Goal: Navigation & Orientation: Find specific page/section

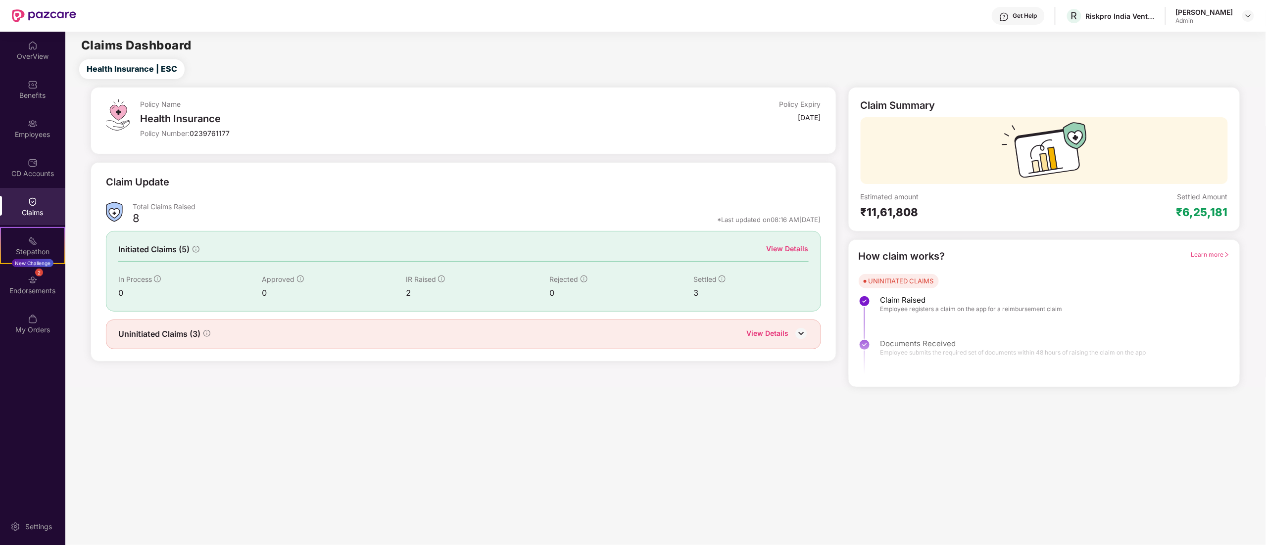
click at [27, 165] on div "CD Accounts" at bounding box center [32, 167] width 65 height 37
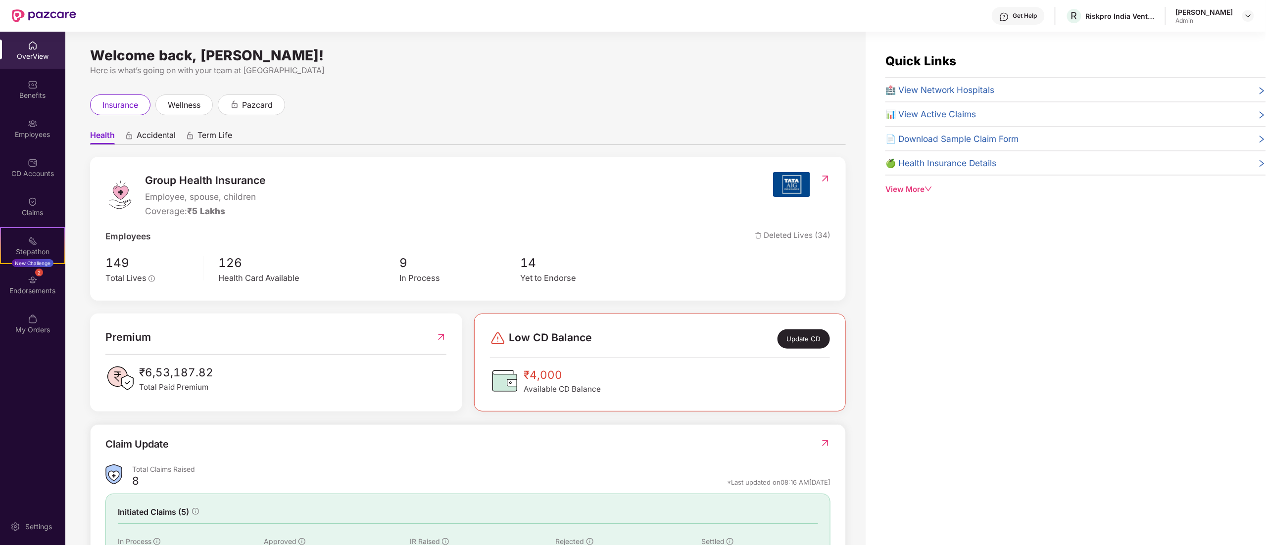
click at [405, 288] on div "Group Health Insurance Employee, spouse, children Coverage: ₹5 Lakhs Employees …" at bounding box center [468, 229] width 756 height 144
click at [408, 279] on div "In Process" at bounding box center [460, 278] width 121 height 13
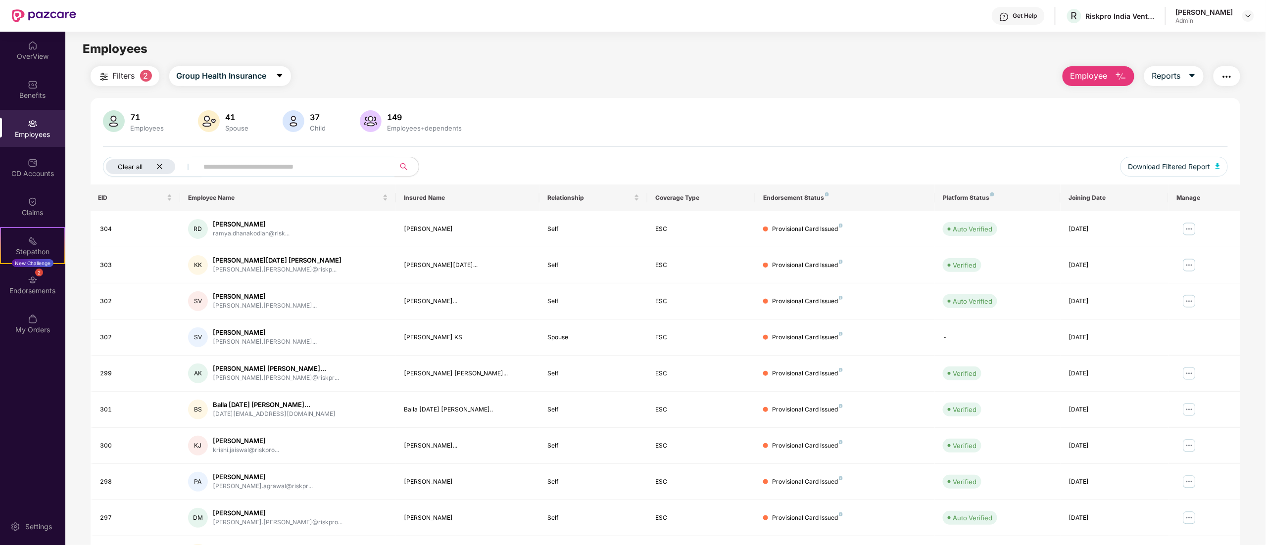
click at [160, 167] on icon "close" at bounding box center [159, 166] width 5 height 5
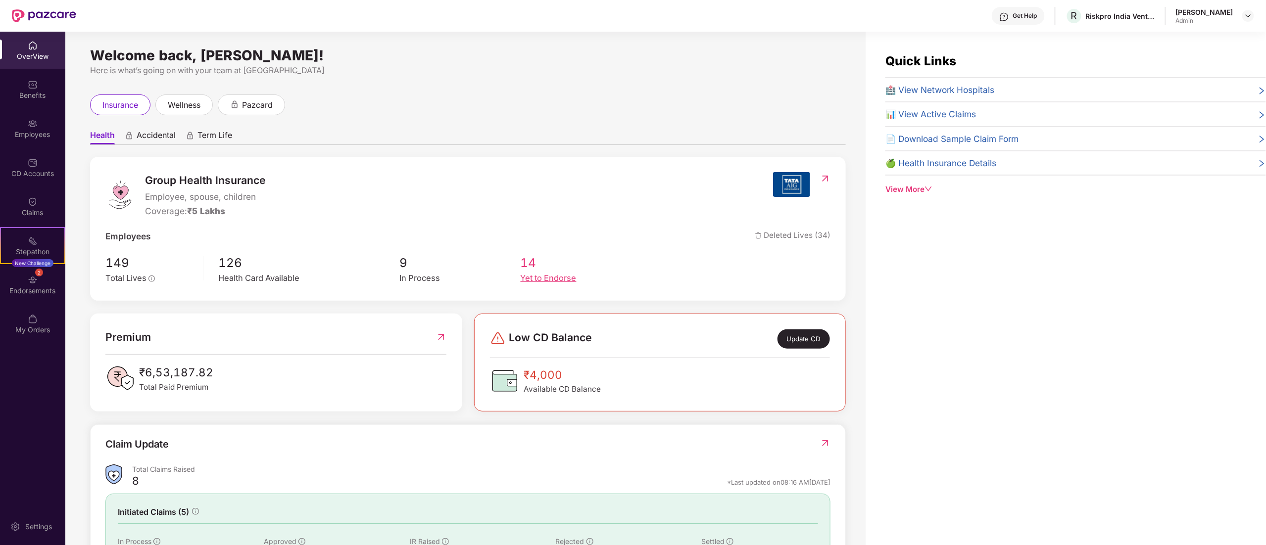
click at [533, 269] on span "14" at bounding box center [581, 262] width 121 height 19
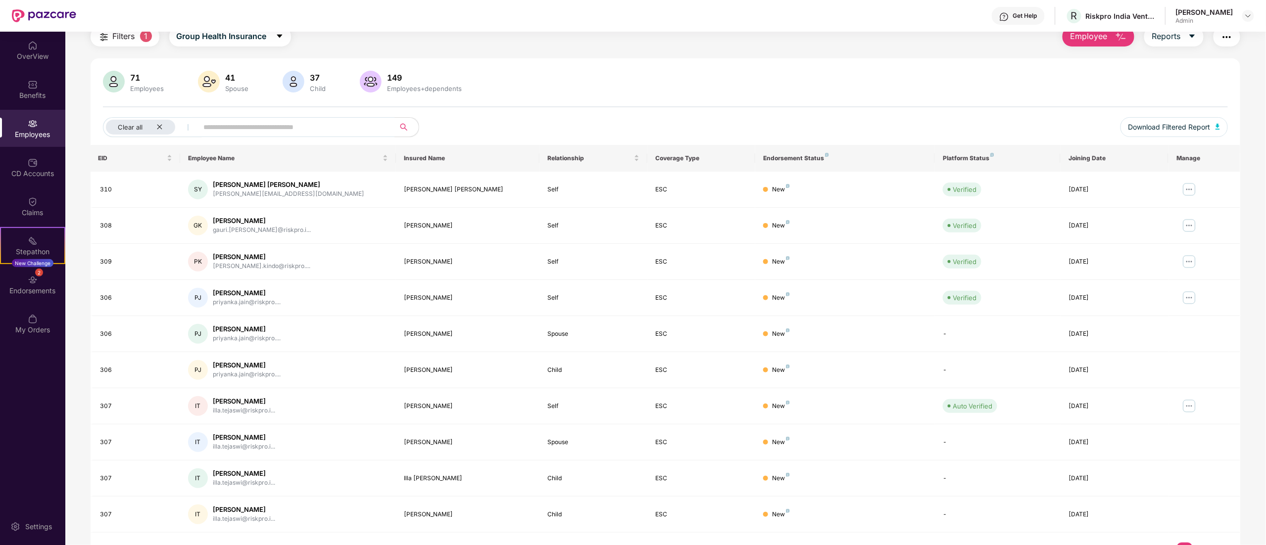
scroll to position [64, 0]
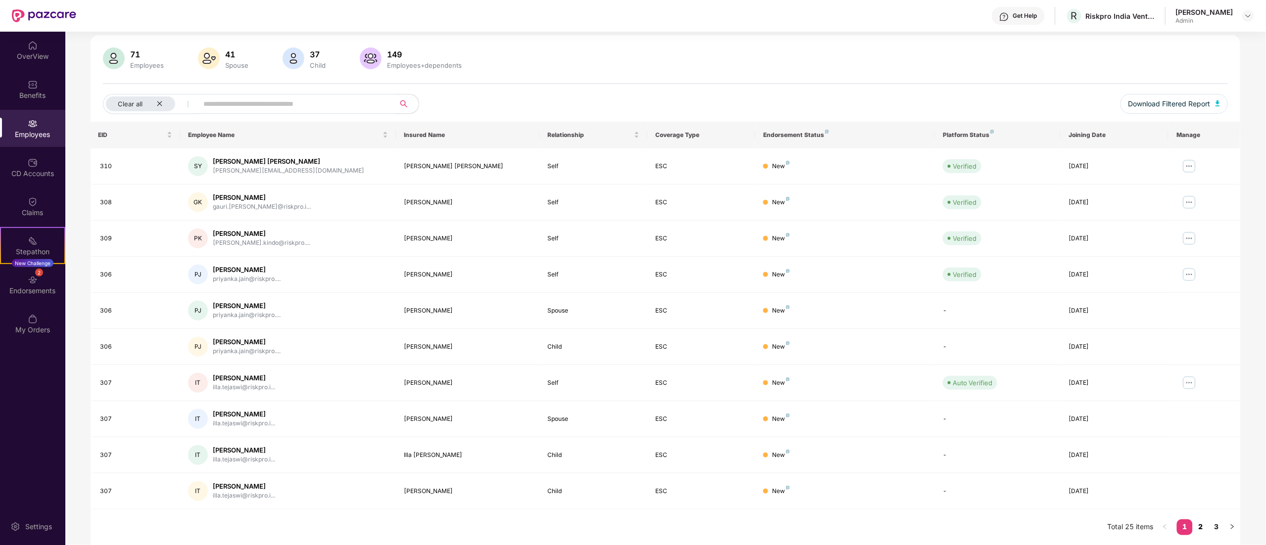
click at [1200, 528] on link "2" at bounding box center [1201, 527] width 16 height 15
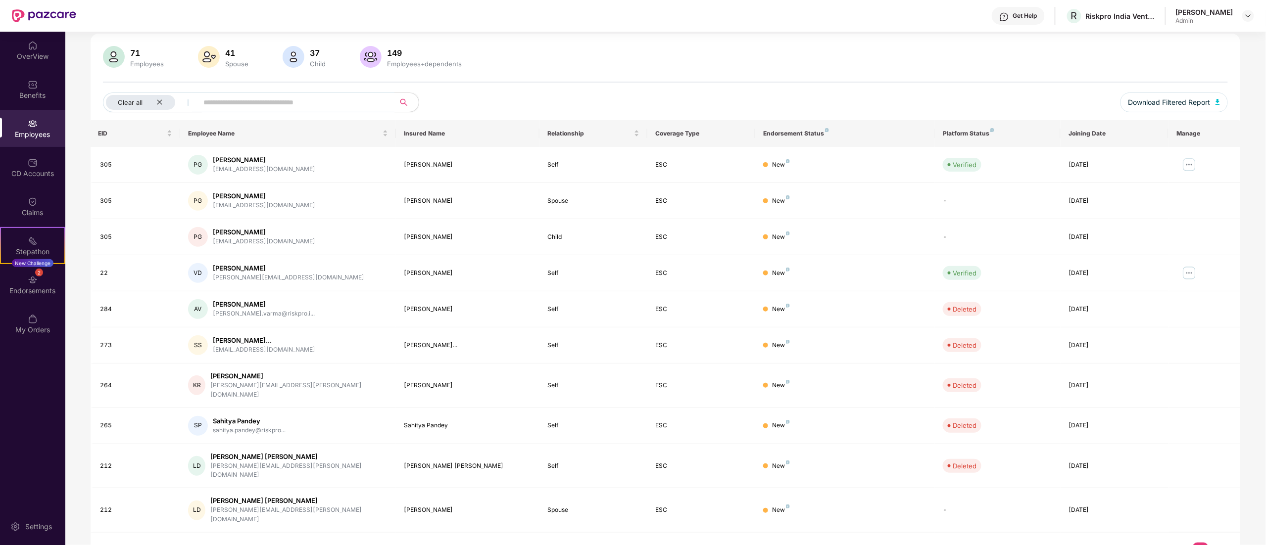
click at [1216, 543] on link "3" at bounding box center [1217, 550] width 16 height 15
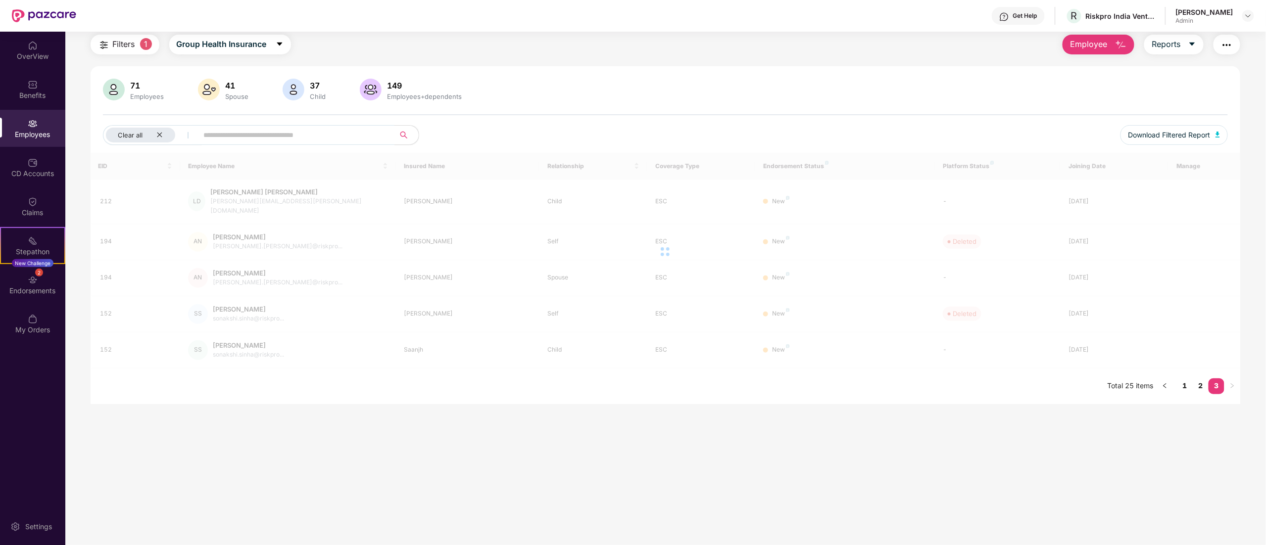
scroll to position [32, 0]
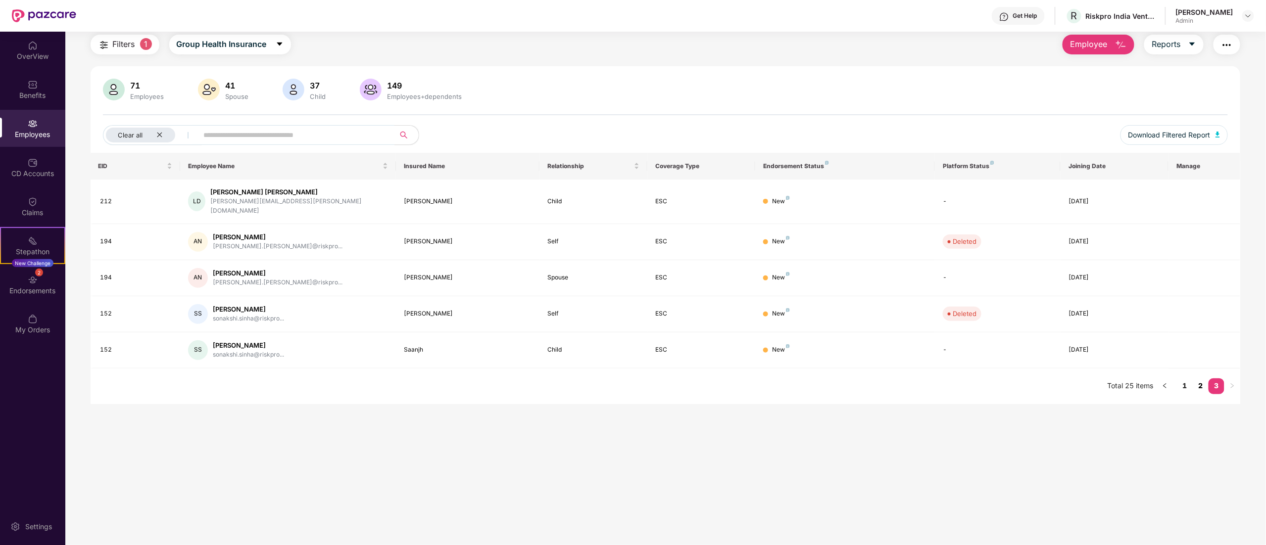
click at [1198, 379] on link "2" at bounding box center [1201, 386] width 16 height 15
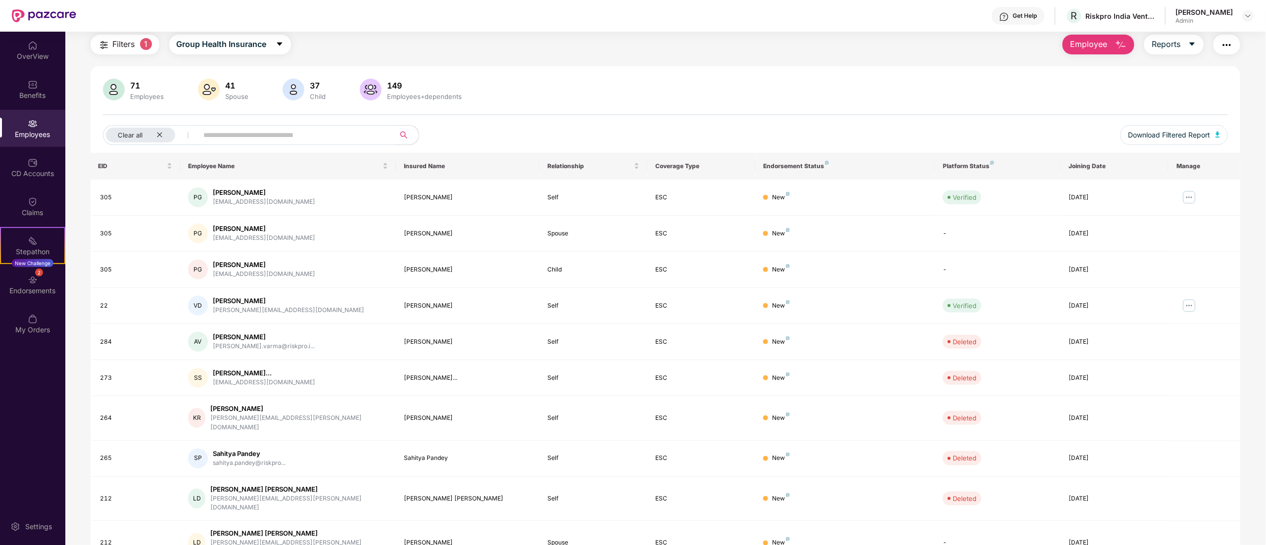
scroll to position [64, 0]
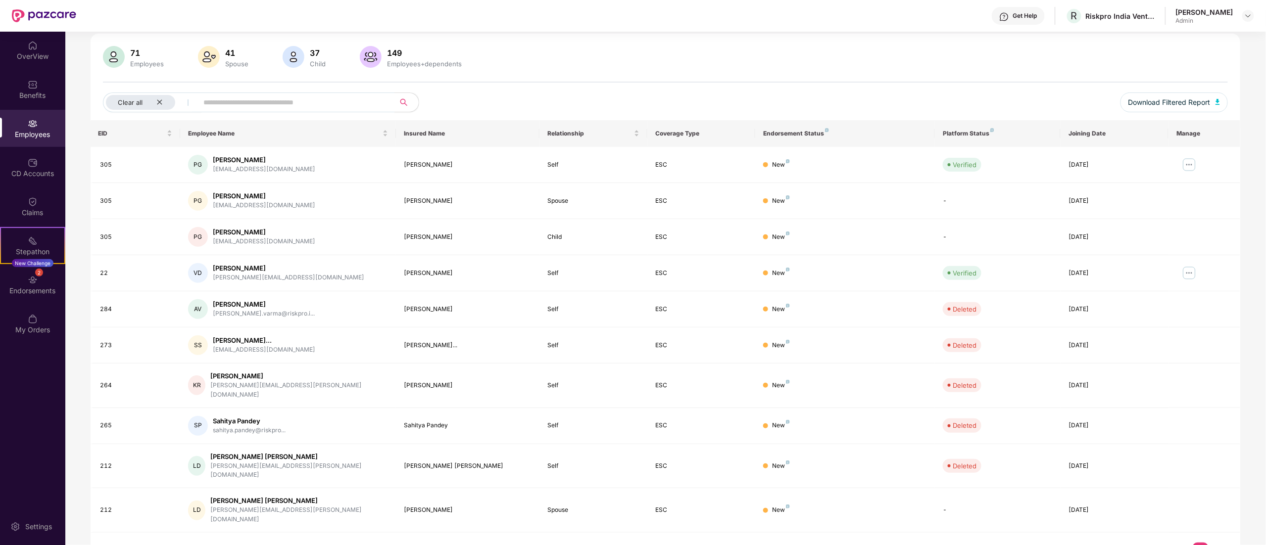
click at [1184, 543] on link "1" at bounding box center [1185, 550] width 16 height 15
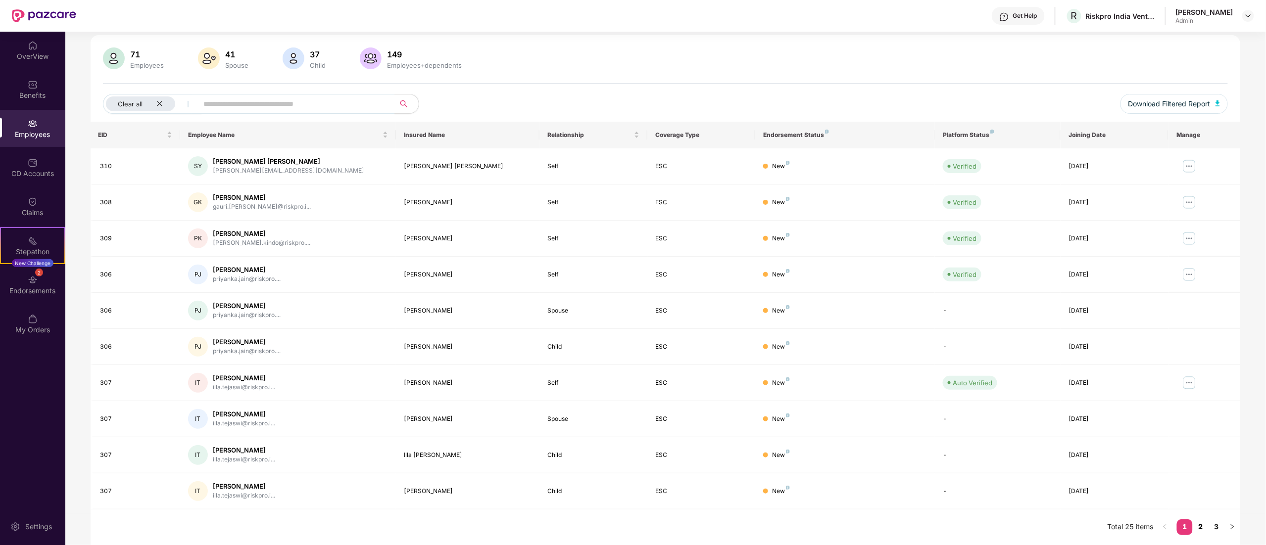
click at [1204, 526] on link "2" at bounding box center [1201, 527] width 16 height 15
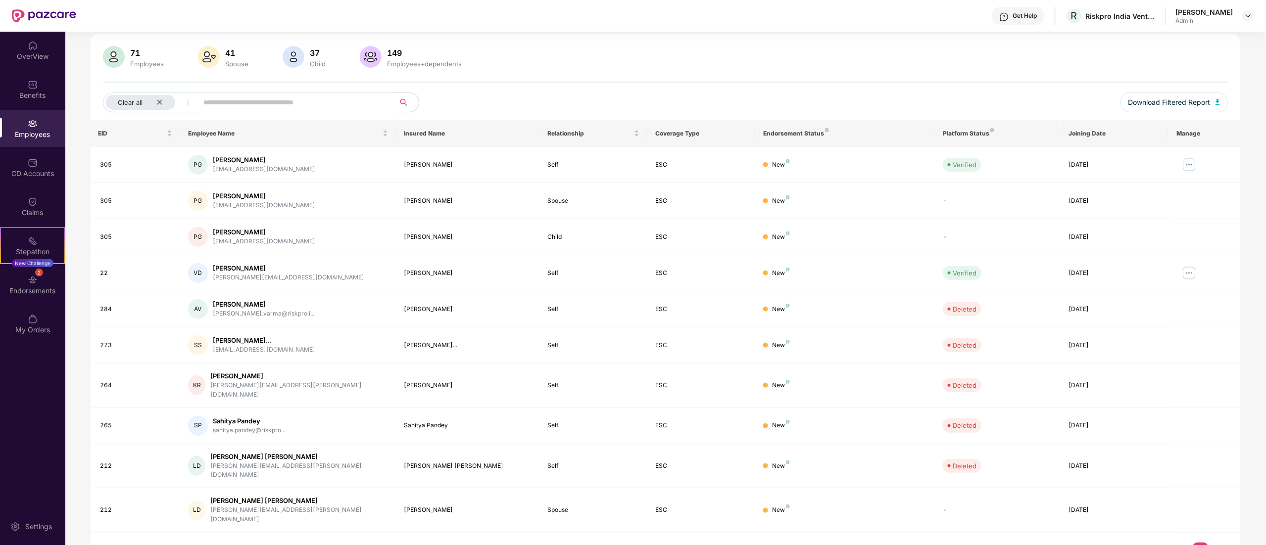
click at [1186, 543] on link "1" at bounding box center [1185, 550] width 16 height 15
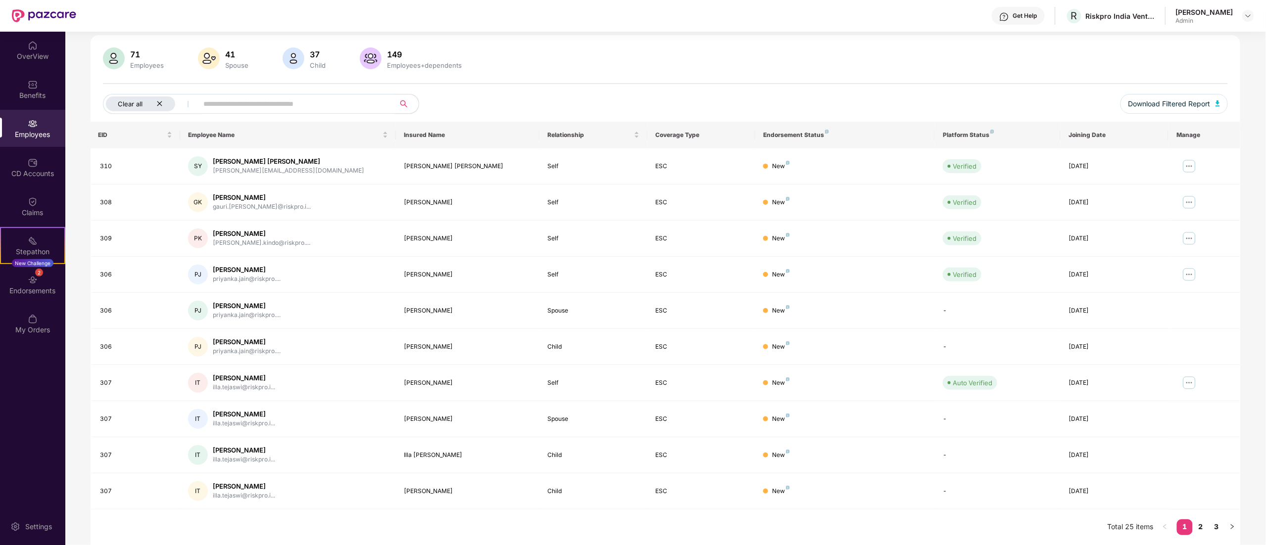
click at [161, 103] on icon "close" at bounding box center [159, 103] width 6 height 6
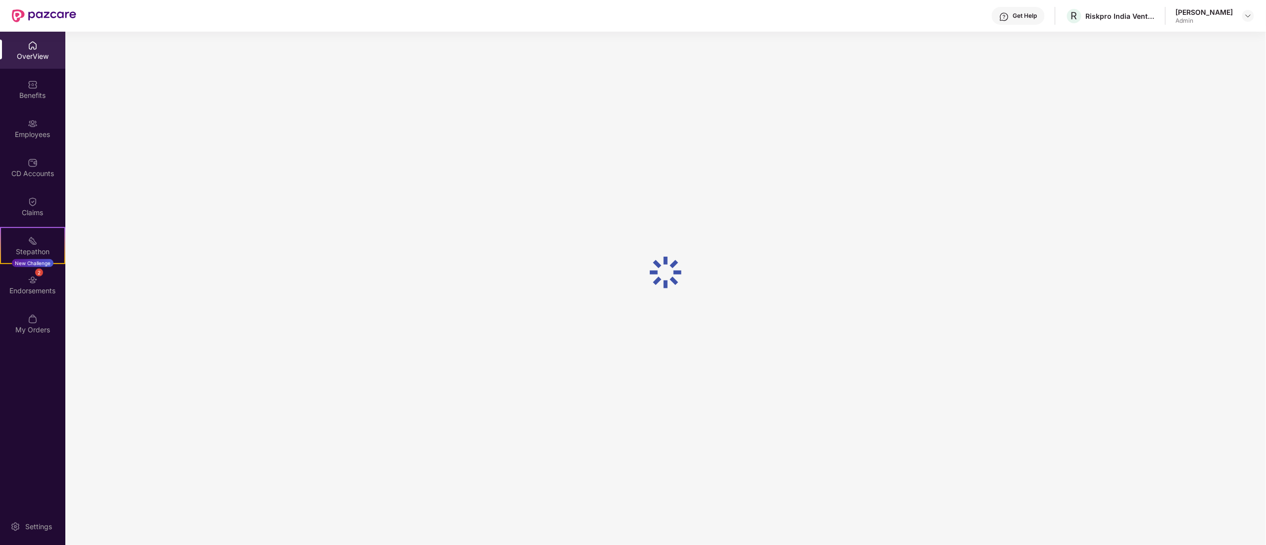
scroll to position [32, 0]
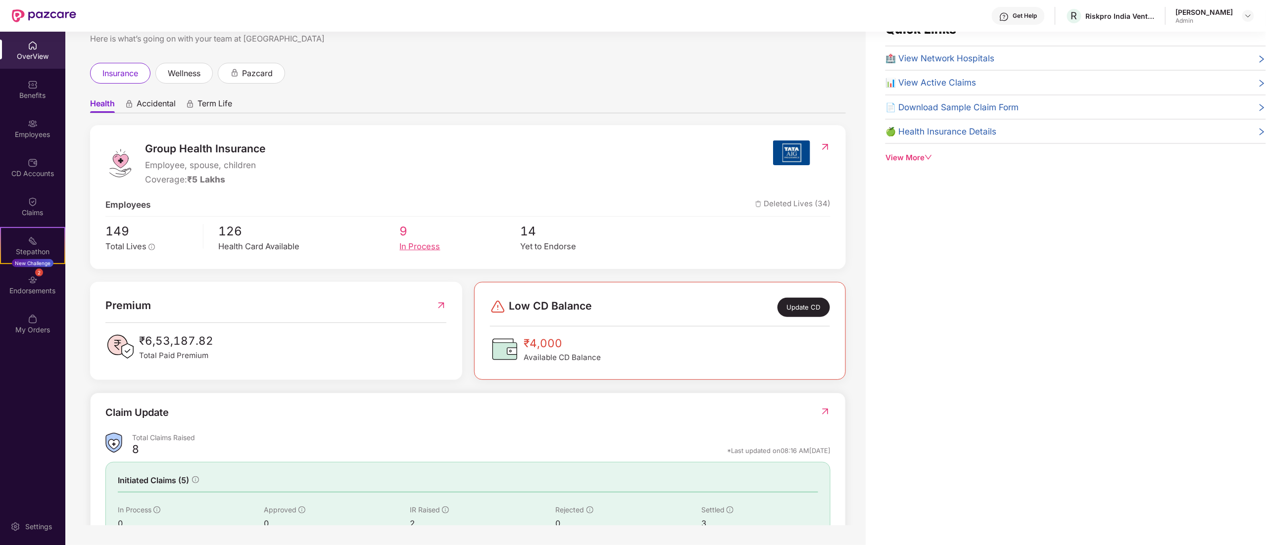
click at [412, 239] on span "9" at bounding box center [460, 231] width 121 height 19
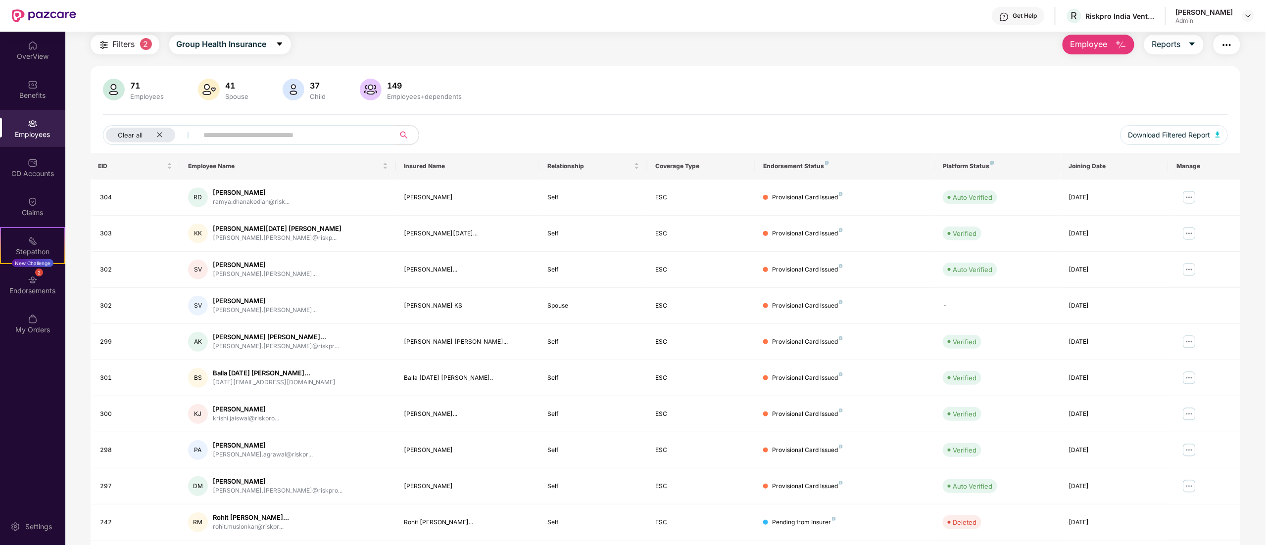
scroll to position [64, 0]
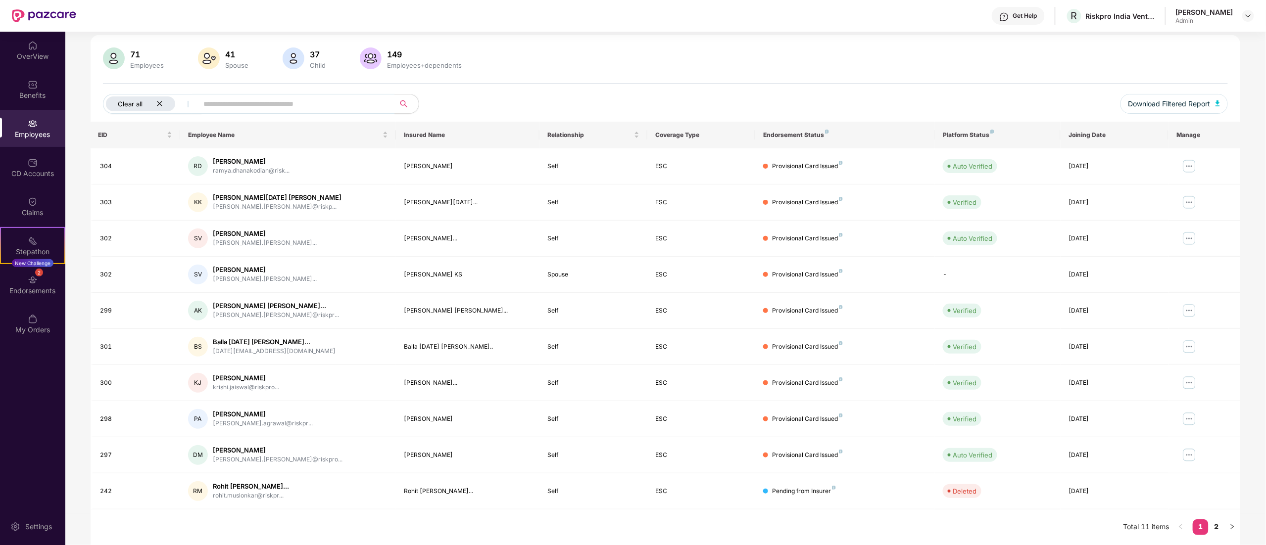
click at [156, 100] on icon "close" at bounding box center [159, 103] width 6 height 6
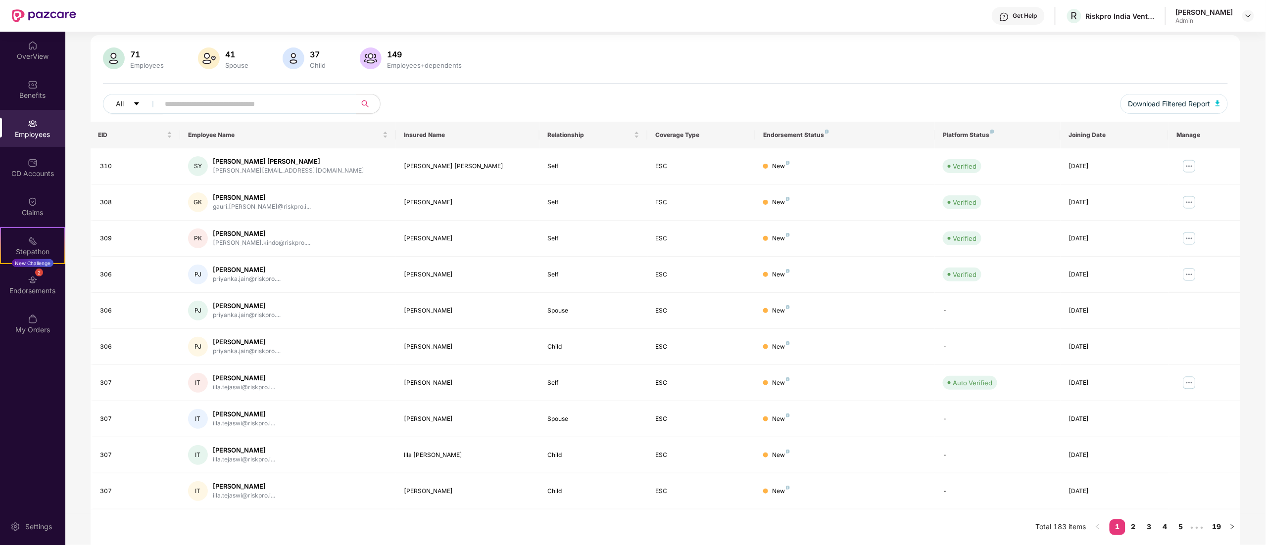
click at [571, 55] on div "71 Employees 41 Spouse 37 Child 149 Employees+dependents" at bounding box center [666, 60] width 1126 height 24
